Goal: Find specific page/section: Find specific page/section

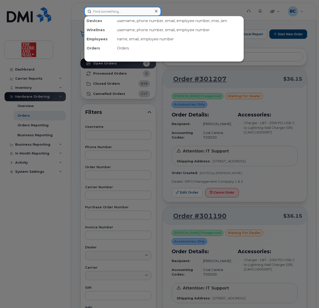
click at [108, 11] on input at bounding box center [122, 11] width 77 height 9
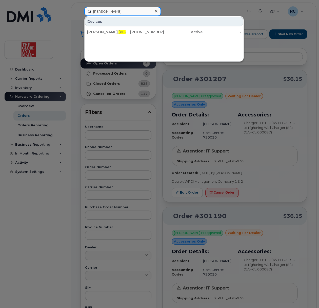
type input "lorenzo"
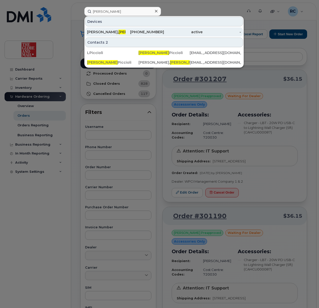
click at [119, 33] on span "Lorenzo" at bounding box center [134, 32] width 31 height 5
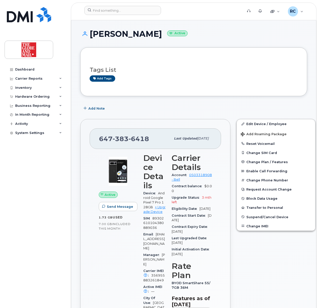
click at [40, 240] on div "Dashboard Carrier Reports Monthly Billing Data Daily Data Pooling Data Behavior…" at bounding box center [36, 182] width 63 height 235
click at [204, 110] on div "Add Note" at bounding box center [193, 108] width 227 height 9
click at [116, 10] on input at bounding box center [122, 10] width 77 height 9
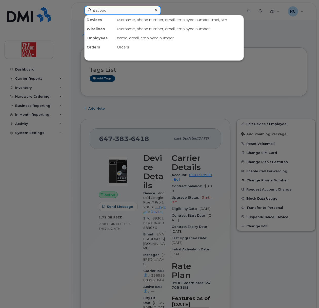
type input "it suppo"
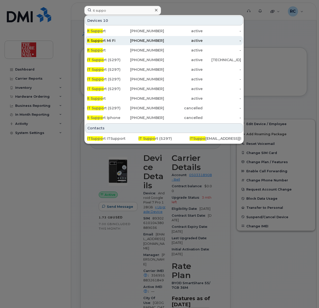
click at [103, 38] on div "It Suppo rt Mi Fi" at bounding box center [106, 40] width 39 height 9
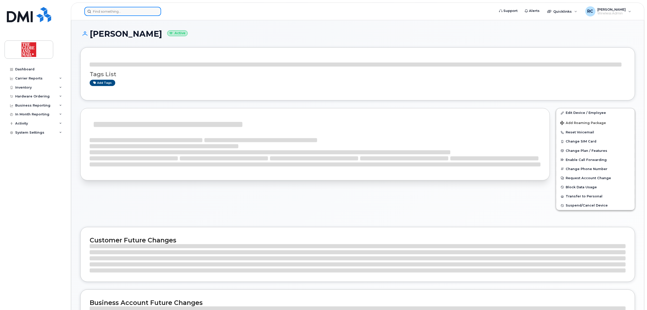
click at [143, 13] on input at bounding box center [122, 11] width 77 height 9
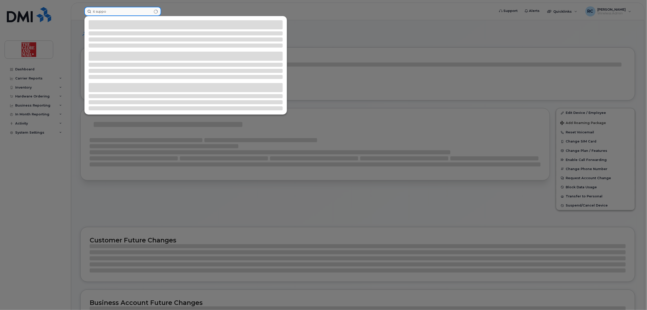
click at [114, 13] on input "it suppo" at bounding box center [122, 11] width 77 height 9
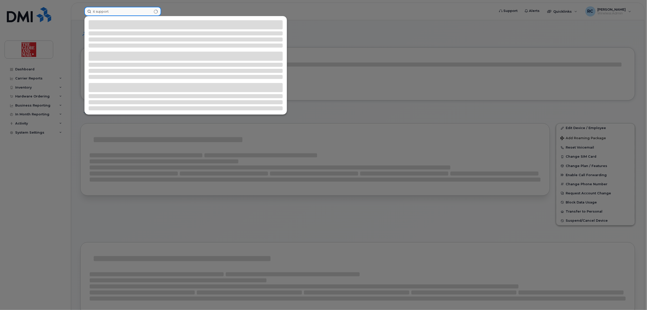
click at [124, 12] on input "it support" at bounding box center [122, 11] width 77 height 9
click at [18, 68] on div at bounding box center [323, 155] width 647 height 310
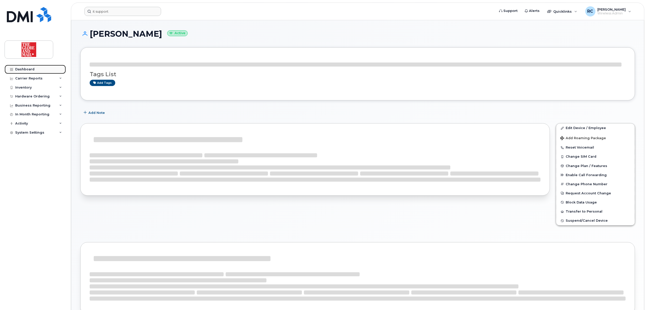
click at [30, 70] on div "Dashboard" at bounding box center [24, 69] width 19 height 4
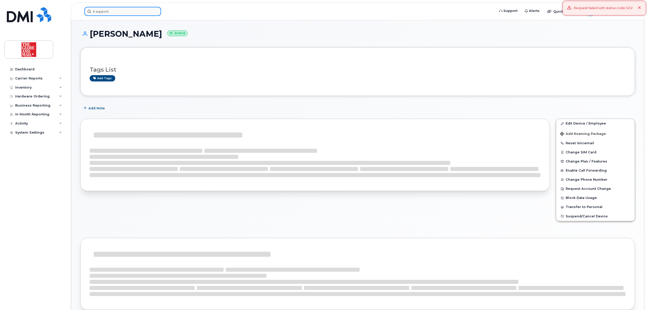
click at [126, 12] on input "it support" at bounding box center [122, 11] width 77 height 9
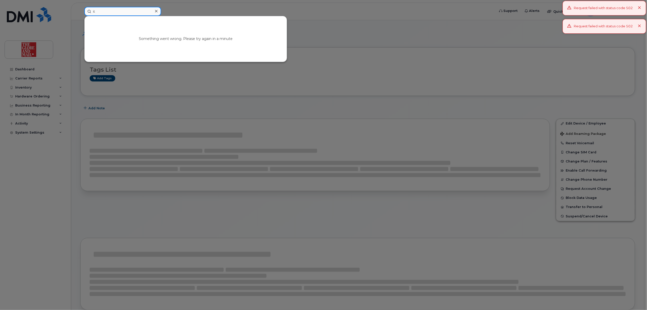
type input "i"
click at [33, 44] on div at bounding box center [323, 155] width 647 height 310
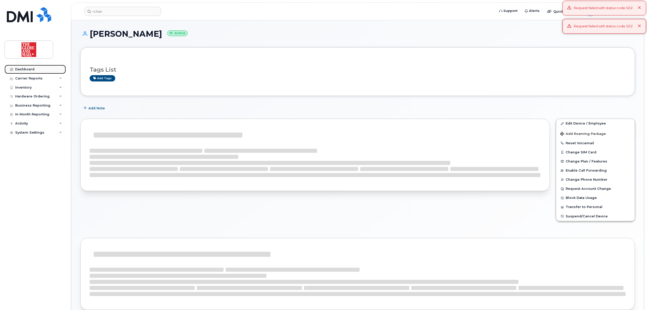
click at [28, 69] on div "Dashboard" at bounding box center [24, 69] width 19 height 4
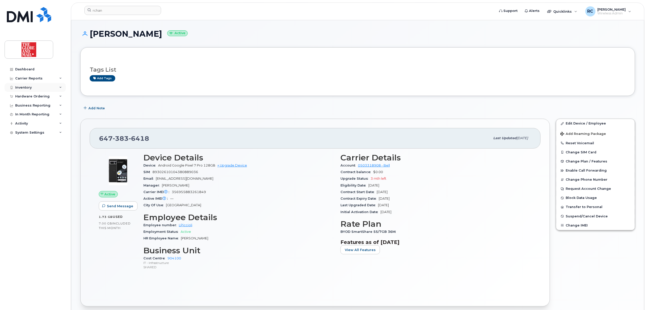
click at [26, 90] on div "Inventory" at bounding box center [35, 87] width 61 height 9
click at [28, 103] on link "Data Conflicts" at bounding box center [39, 107] width 52 height 10
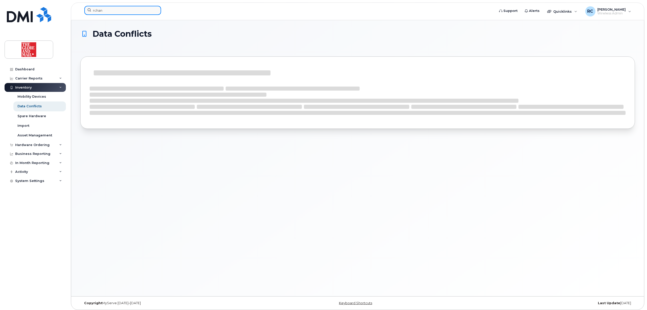
click at [105, 10] on input "rchan" at bounding box center [122, 10] width 77 height 9
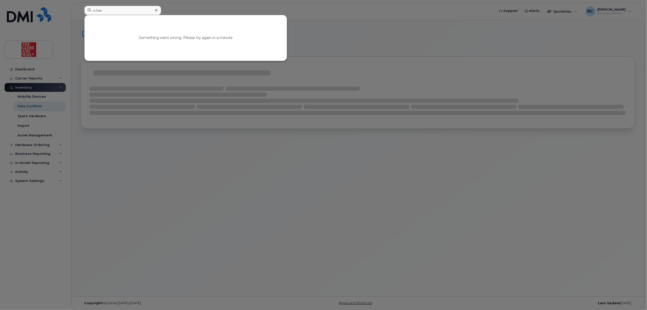
click at [374, 116] on div at bounding box center [323, 155] width 647 height 310
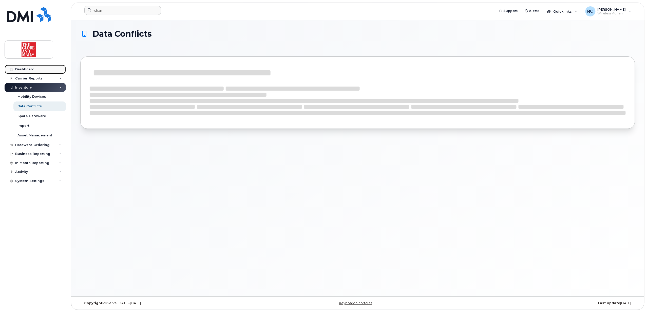
click at [20, 68] on div "Dashboard" at bounding box center [24, 69] width 19 height 4
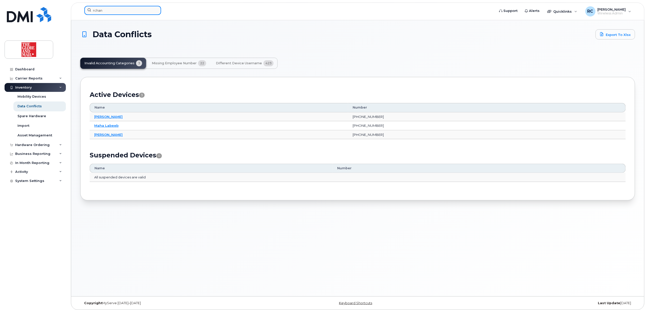
click at [112, 7] on input "rchan" at bounding box center [122, 10] width 77 height 9
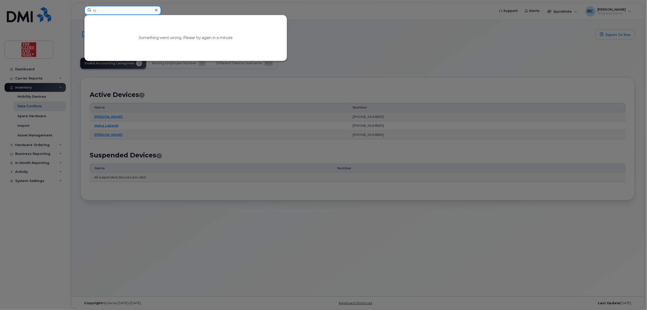
type input "r"
click at [20, 171] on div at bounding box center [323, 155] width 647 height 310
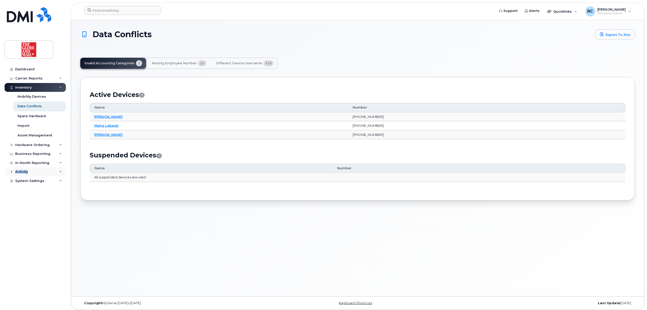
click at [20, 170] on div "Activity" at bounding box center [21, 172] width 13 height 4
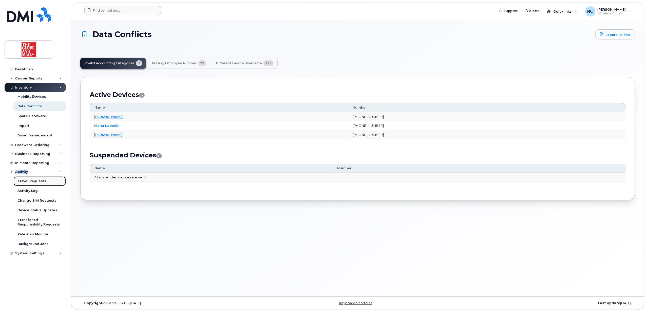
click at [27, 182] on div "Travel Requests" at bounding box center [31, 181] width 29 height 5
click at [28, 136] on div "Asset Management" at bounding box center [34, 135] width 35 height 5
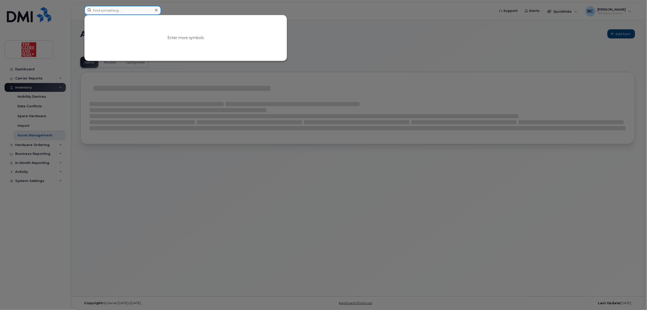
click at [117, 10] on input at bounding box center [122, 10] width 77 height 9
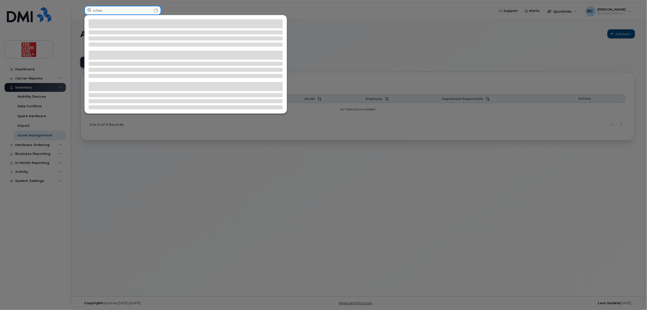
type input "rchan"
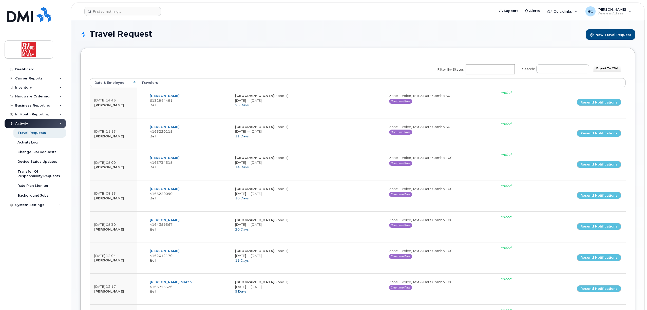
select select
click at [137, 12] on input at bounding box center [122, 11] width 77 height 9
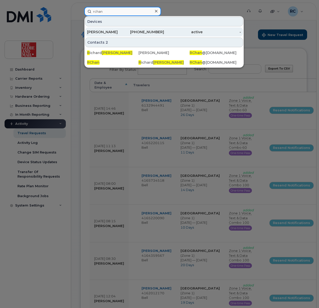
type input "rchan"
click at [103, 31] on div "Chan, Richard" at bounding box center [106, 31] width 39 height 5
click at [148, 31] on div "416-436-7927" at bounding box center [145, 31] width 39 height 5
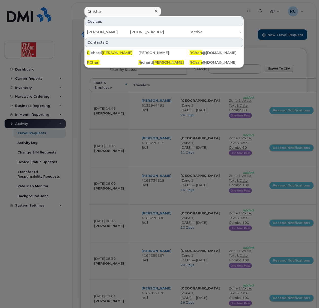
click at [158, 12] on div at bounding box center [155, 11] width 7 height 7
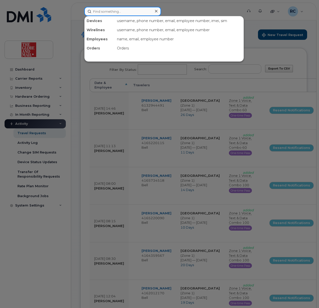
click at [137, 12] on input at bounding box center [122, 11] width 77 height 9
click at [113, 13] on input at bounding box center [122, 11] width 77 height 9
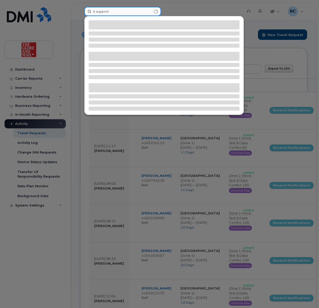
type input "it support"
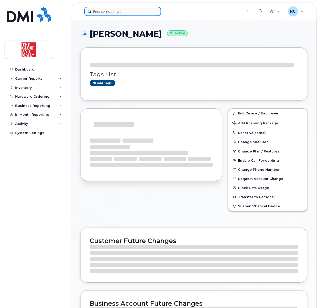
click at [121, 11] on input at bounding box center [122, 11] width 77 height 9
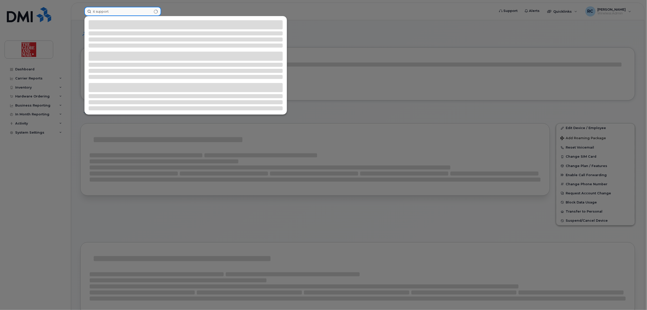
type input "it support"
click at [30, 77] on div at bounding box center [323, 155] width 647 height 310
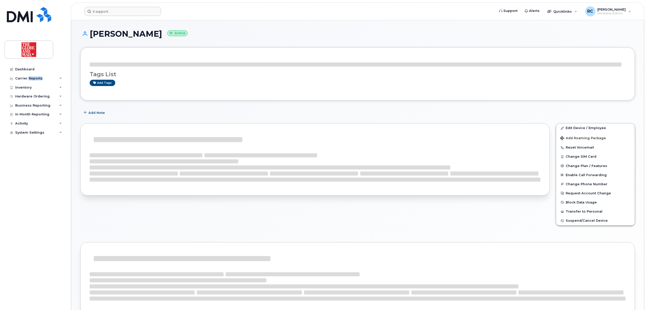
click at [30, 77] on div "Carrier Reports" at bounding box center [28, 79] width 27 height 4
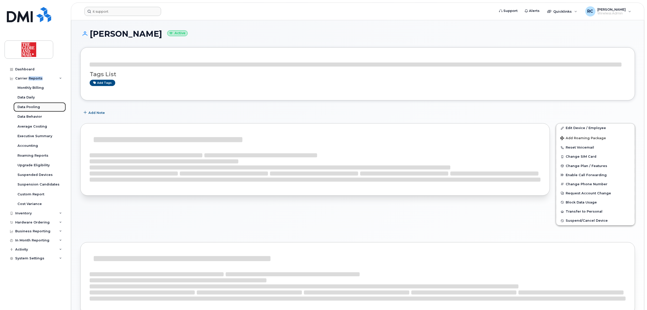
click at [22, 110] on link "Data Pooling" at bounding box center [39, 107] width 52 height 10
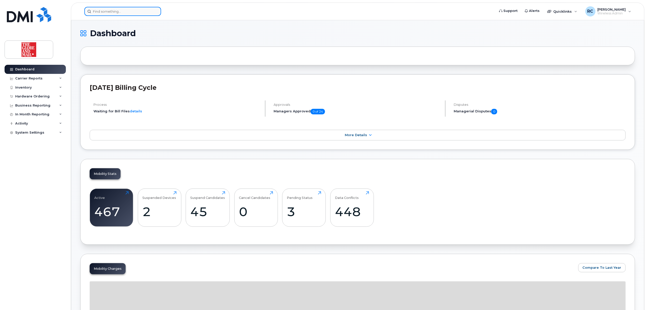
click at [100, 9] on input at bounding box center [122, 11] width 77 height 9
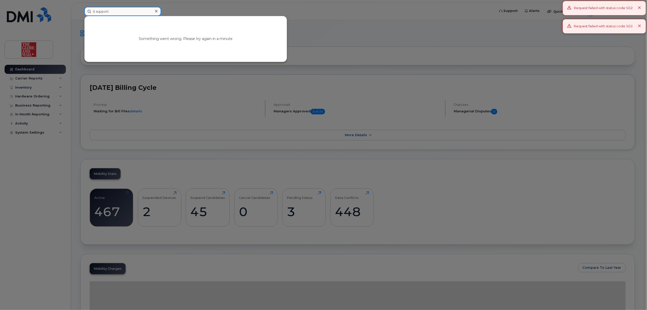
type input "it support"
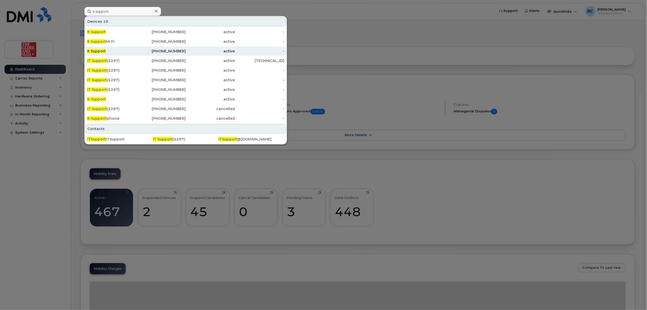
click at [180, 51] on div "[PHONE_NUMBER]" at bounding box center [161, 51] width 49 height 5
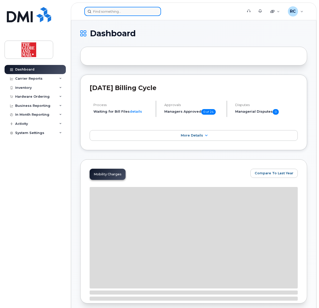
click at [97, 10] on input at bounding box center [122, 11] width 77 height 9
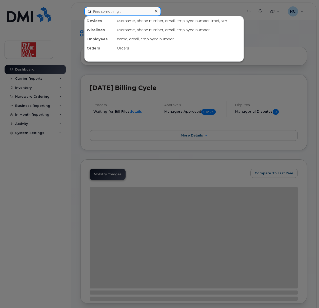
click at [120, 10] on input at bounding box center [122, 11] width 77 height 9
paste input "437) 452-6341"
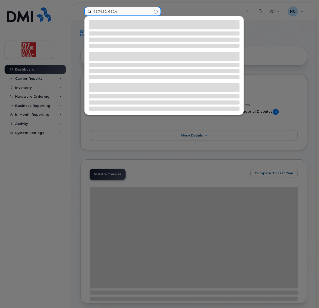
click at [137, 12] on input "437452-6314" at bounding box center [122, 11] width 77 height 9
click at [107, 10] on input "437452-6314" at bounding box center [122, 11] width 77 height 9
click at [113, 5] on div at bounding box center [159, 154] width 319 height 308
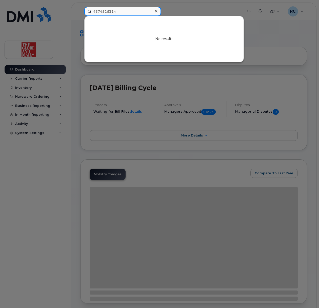
drag, startPoint x: 128, startPoint y: 12, endPoint x: -22, endPoint y: 20, distance: 149.9
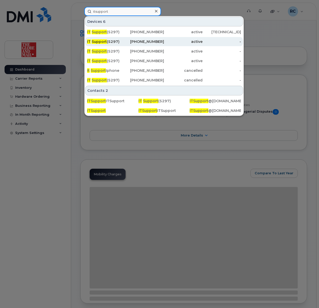
type input "itsupport"
click at [152, 39] on div "437-452-6341" at bounding box center [145, 41] width 39 height 9
click at [152, 42] on div "437-452-6341" at bounding box center [145, 41] width 39 height 5
click at [108, 40] on div "IT Support (5297)" at bounding box center [106, 41] width 39 height 5
click at [187, 43] on div "active" at bounding box center [183, 41] width 39 height 5
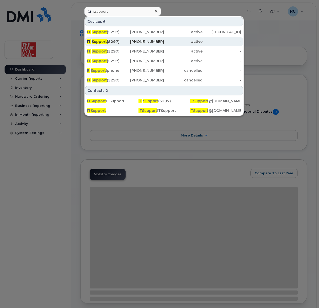
click at [152, 42] on div "437-452-6341" at bounding box center [145, 41] width 39 height 5
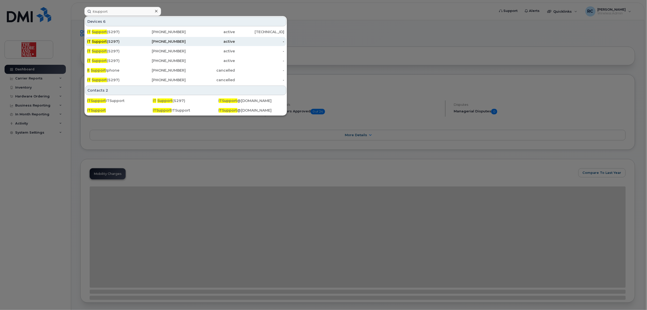
click at [176, 40] on div "437-452-6341" at bounding box center [161, 41] width 49 height 5
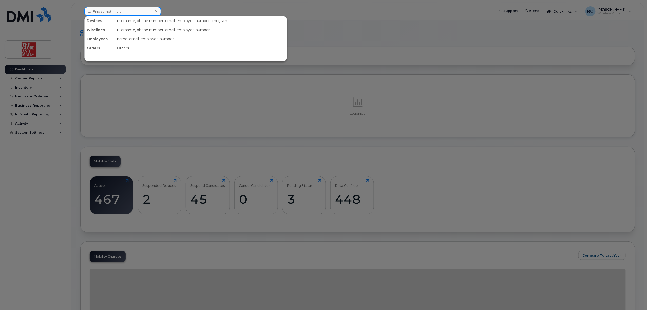
click at [116, 9] on input at bounding box center [122, 11] width 77 height 9
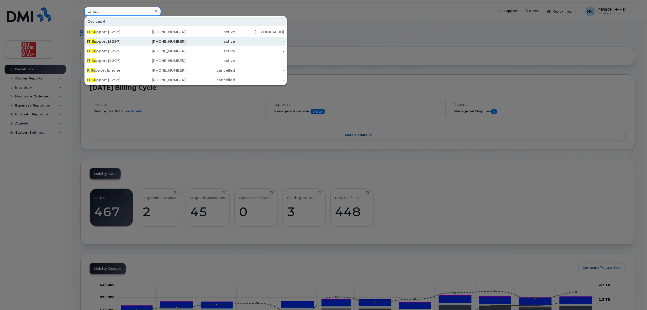
type input "itsu"
click at [133, 41] on div "IT Su pport (5297)" at bounding box center [111, 41] width 49 height 5
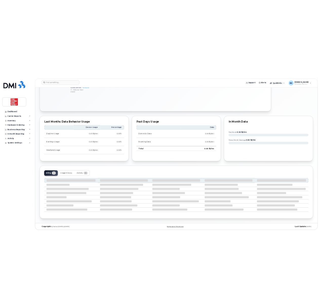
scroll to position [351, 0]
